Goal: Information Seeking & Learning: Learn about a topic

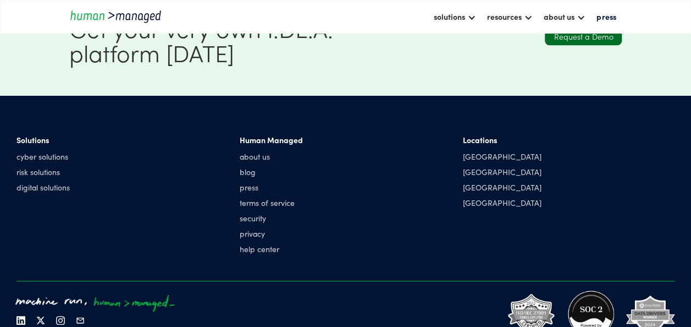
scroll to position [2521, 0]
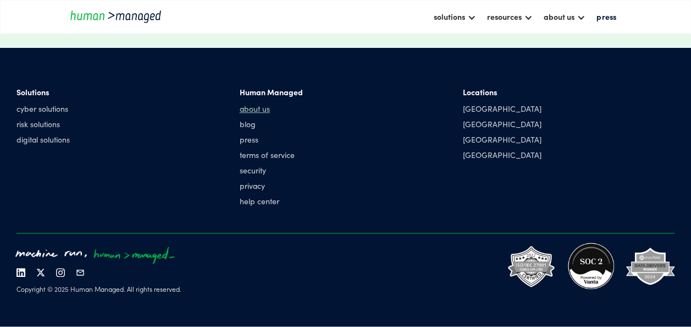
click at [253, 108] on link "about us" at bounding box center [271, 108] width 63 height 11
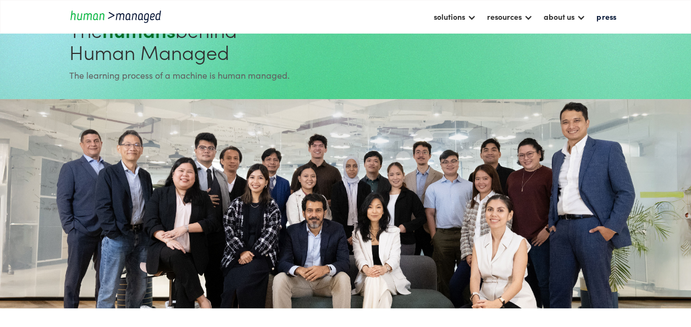
scroll to position [33, 0]
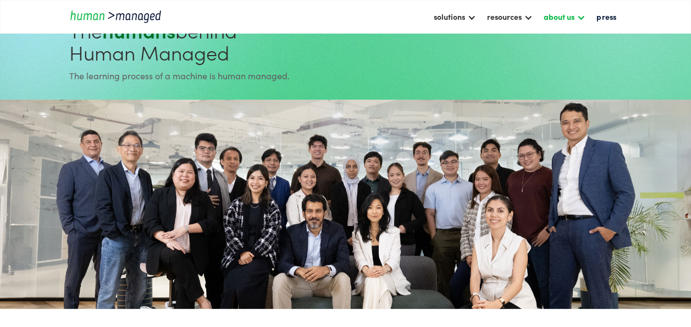
click at [568, 15] on div "about us" at bounding box center [559, 16] width 31 height 13
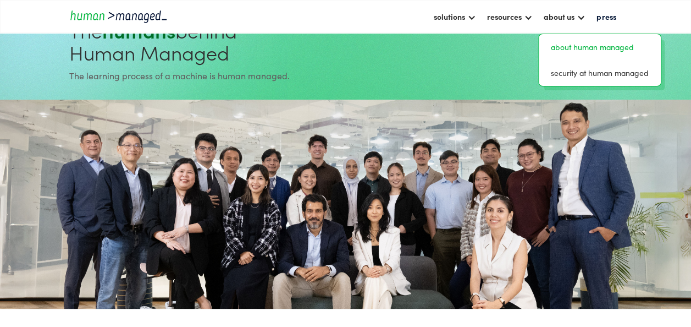
click at [567, 45] on link "about human managed" at bounding box center [599, 46] width 113 height 17
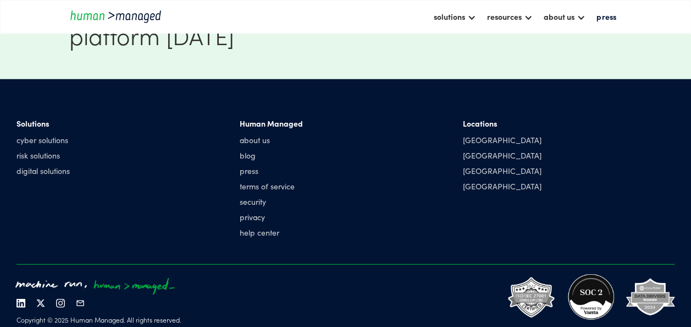
scroll to position [1328, 0]
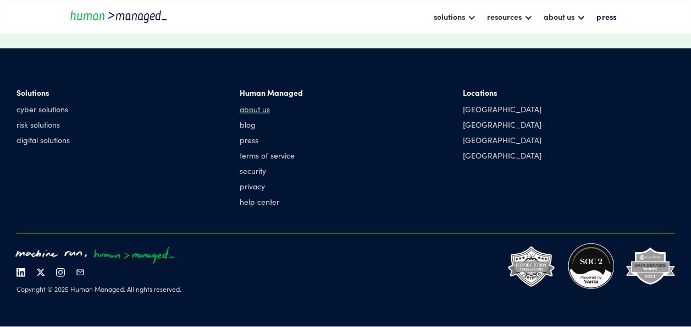
click at [247, 111] on link "about us" at bounding box center [271, 108] width 63 height 11
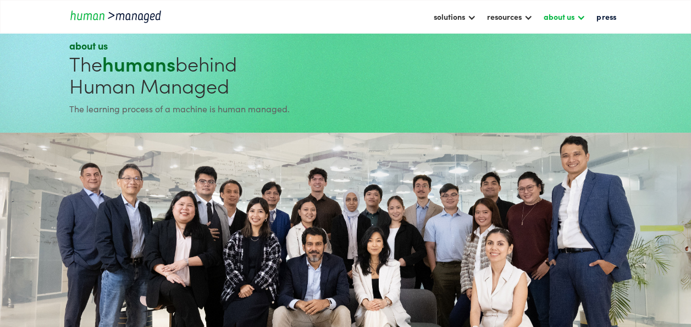
click at [564, 14] on div "about us" at bounding box center [559, 16] width 31 height 13
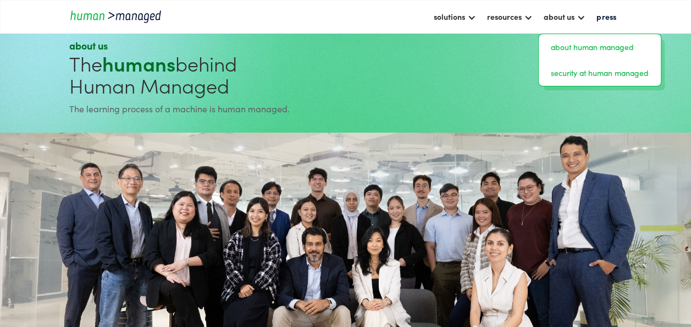
click at [555, 74] on link "security at human managed" at bounding box center [599, 72] width 113 height 17
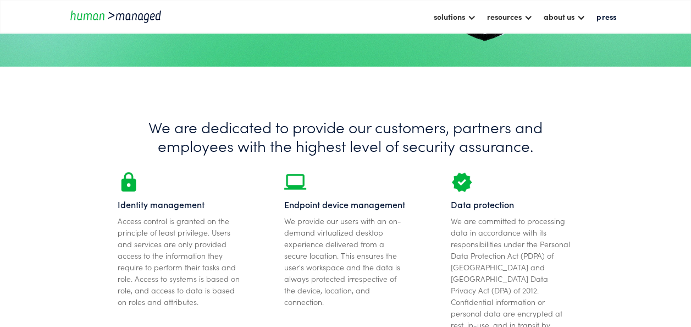
scroll to position [148, 0]
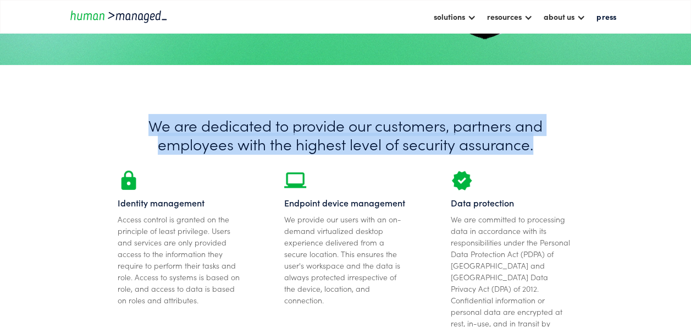
drag, startPoint x: 542, startPoint y: 148, endPoint x: 135, endPoint y: 130, distance: 406.7
click at [135, 130] on h1 "We are dedicated to provide our customers, partners and employees with the high…" at bounding box center [346, 134] width 456 height 37
copy h1 "We are dedicated to provide our customers, partners and employees with the high…"
click at [565, 18] on div "about us" at bounding box center [559, 16] width 31 height 13
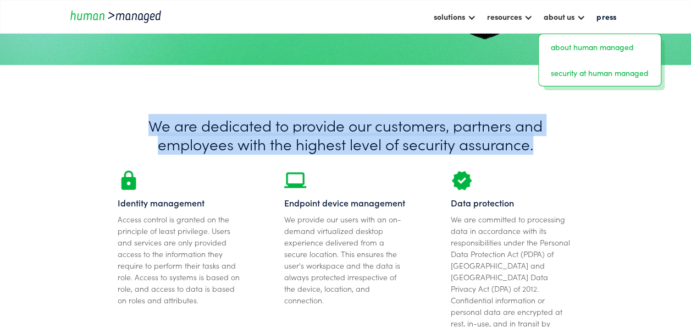
click at [570, 46] on link "about human managed" at bounding box center [599, 46] width 113 height 17
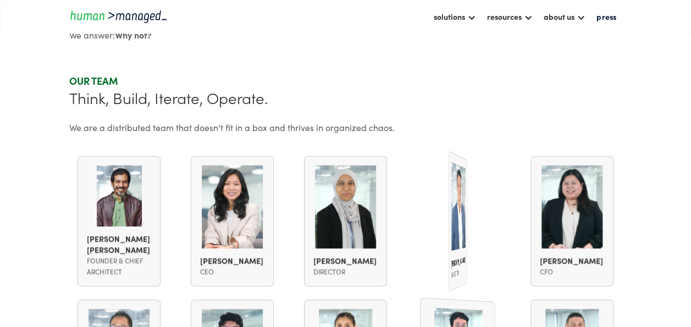
scroll to position [649, 0]
